Goal: Obtain resource: Download file/media

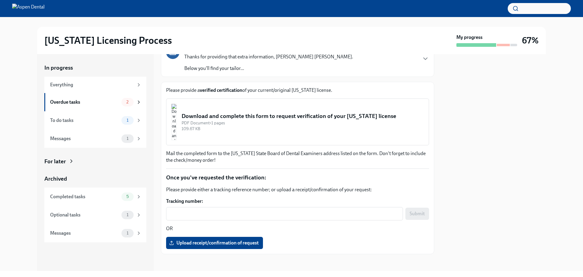
scroll to position [52, 0]
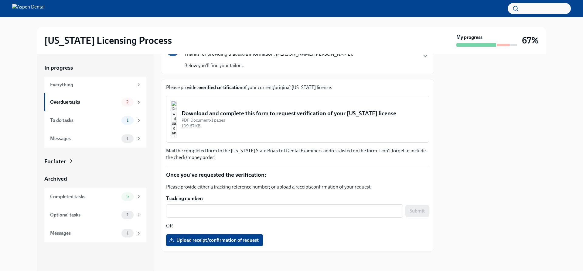
click at [177, 120] on img "button" at bounding box center [173, 119] width 5 height 36
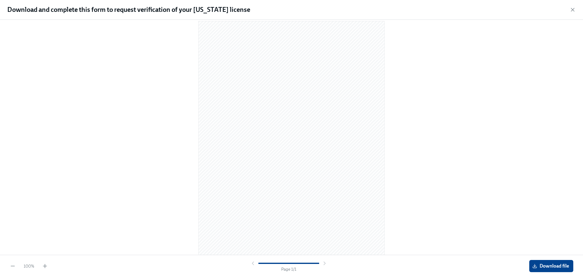
scroll to position [16, 0]
click at [538, 267] on span "Download file" at bounding box center [552, 266] width 36 height 6
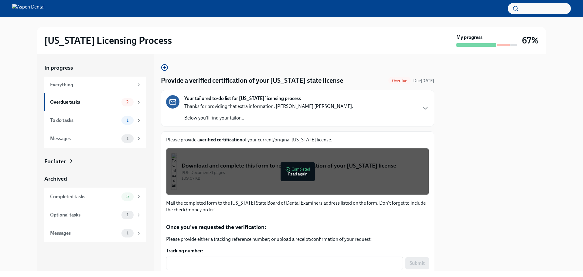
click at [414, 95] on div "Your tailored to-do list for [US_STATE] licensing process Thanks for providing …" at bounding box center [297, 108] width 263 height 26
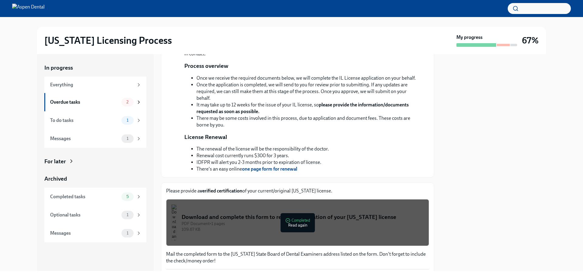
scroll to position [91, 0]
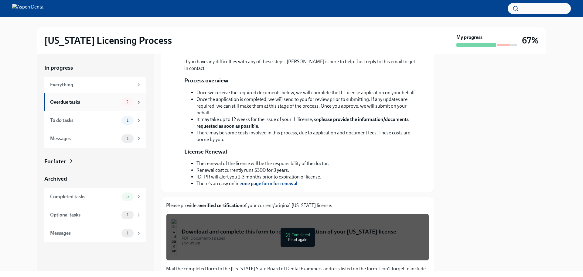
click at [85, 102] on div "Overdue tasks" at bounding box center [84, 102] width 69 height 7
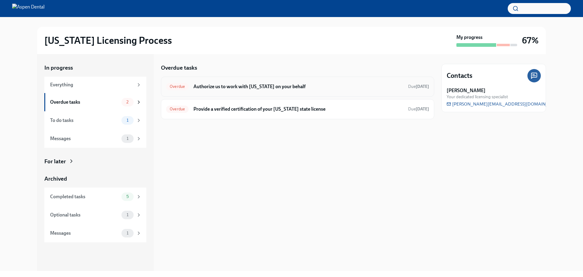
click at [304, 85] on h6 "Authorize us to work with [US_STATE] on your behalf" at bounding box center [298, 86] width 210 height 7
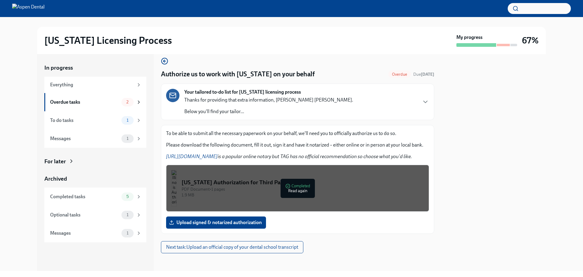
scroll to position [8, 0]
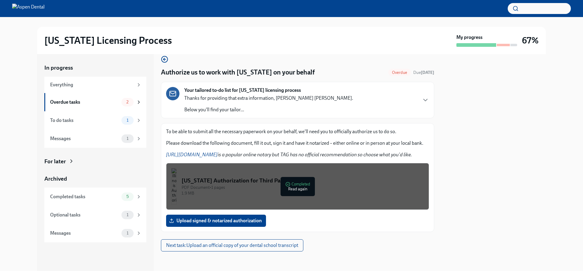
click at [323, 176] on button "[US_STATE] Authorization for Third Party Contact PDF Document • 1 pages 1.9 MB …" at bounding box center [297, 186] width 263 height 47
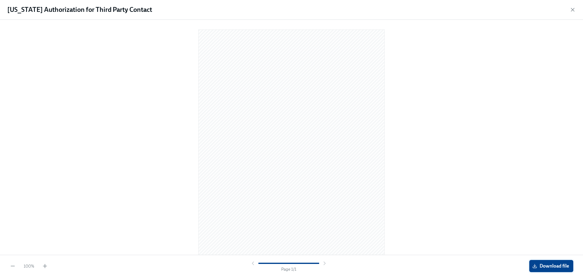
click at [542, 267] on span "Download file" at bounding box center [552, 266] width 36 height 6
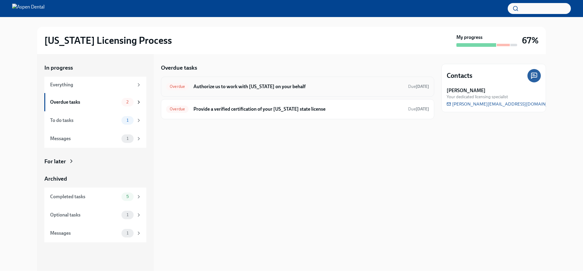
click at [232, 91] on div "Overdue Authorize us to work with [US_STATE] on your behalf Due [DATE]" at bounding box center [297, 87] width 263 height 10
